Goal: Task Accomplishment & Management: Use online tool/utility

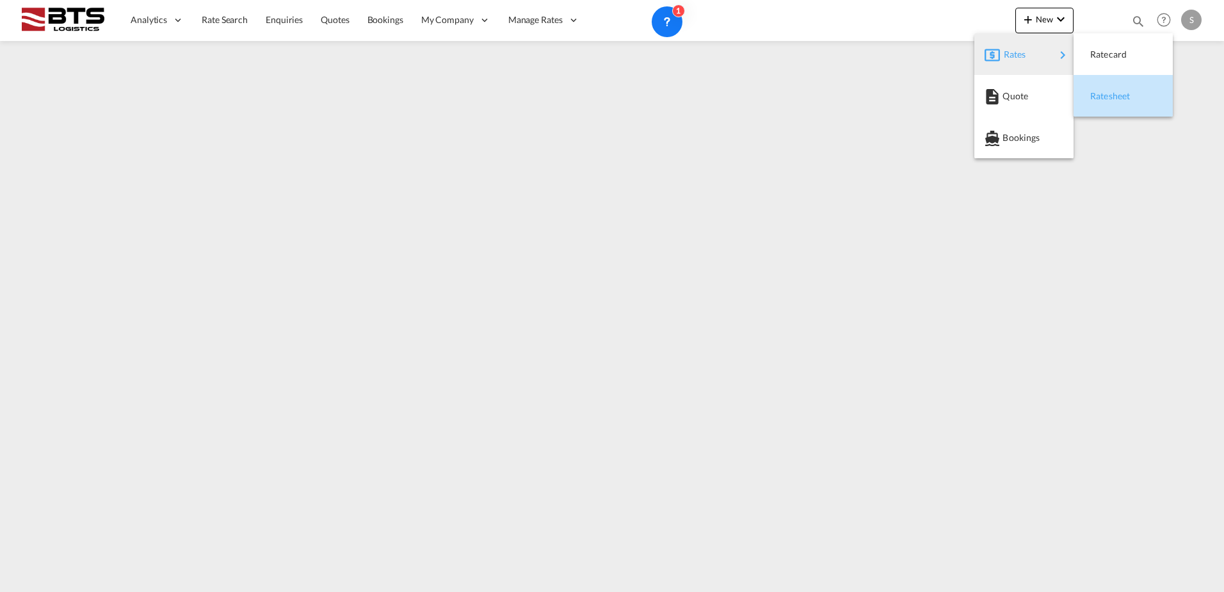
click at [1126, 101] on div "Ratesheet" at bounding box center [1114, 96] width 47 height 32
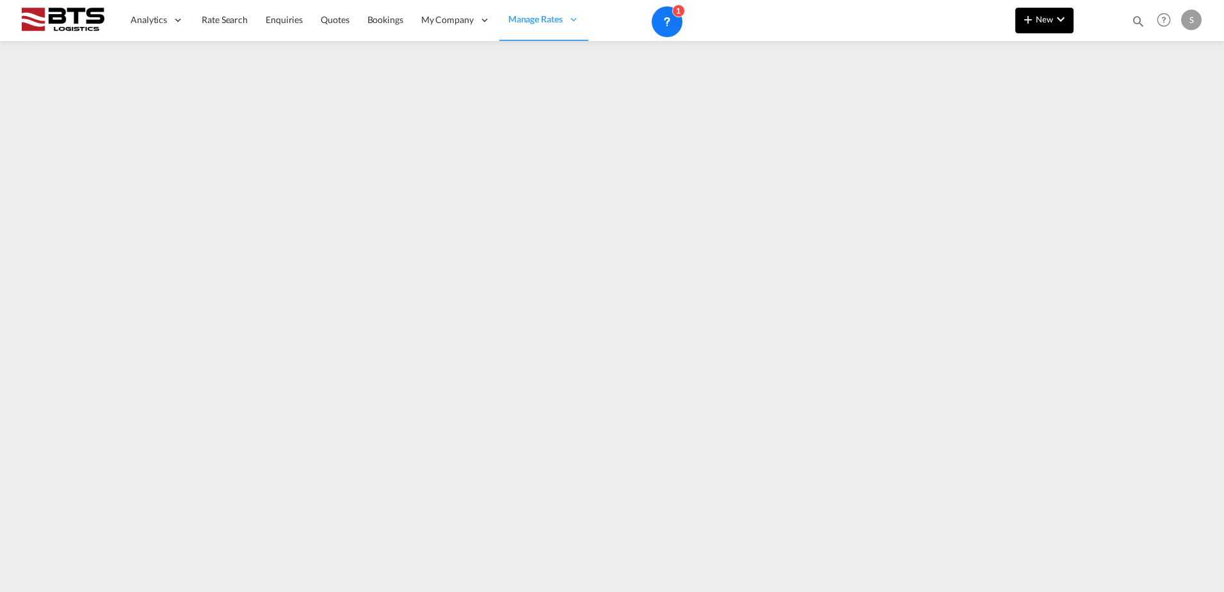
click at [1037, 22] on span "New" at bounding box center [1045, 19] width 48 height 10
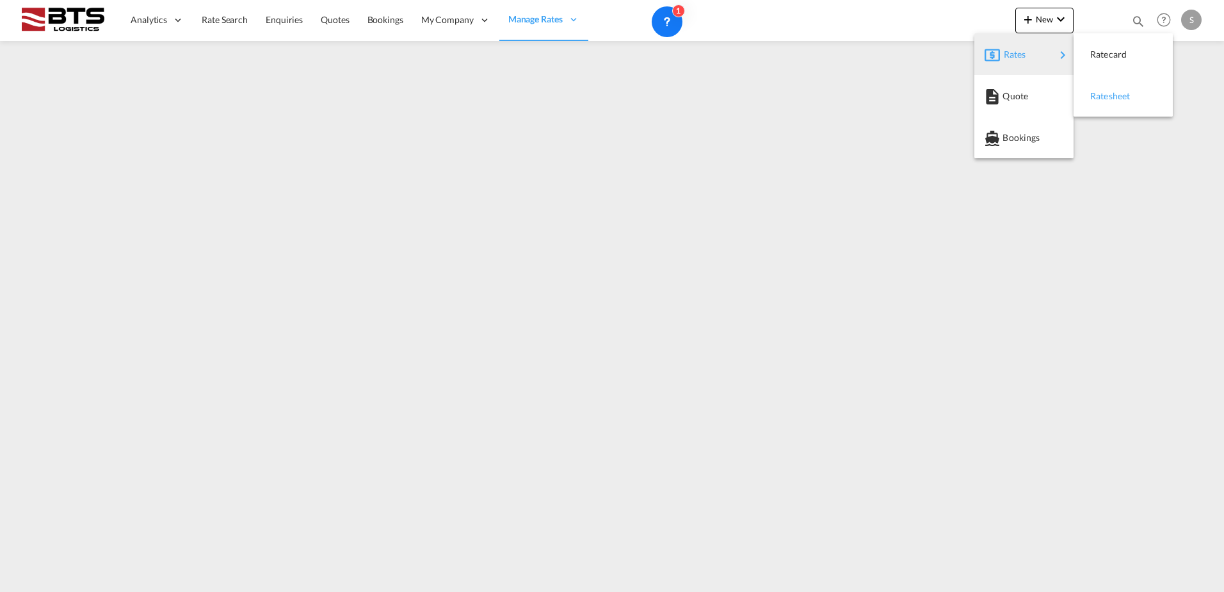
click at [1105, 99] on span "Ratesheet" at bounding box center [1098, 96] width 14 height 26
